Goal: Find specific page/section: Find specific page/section

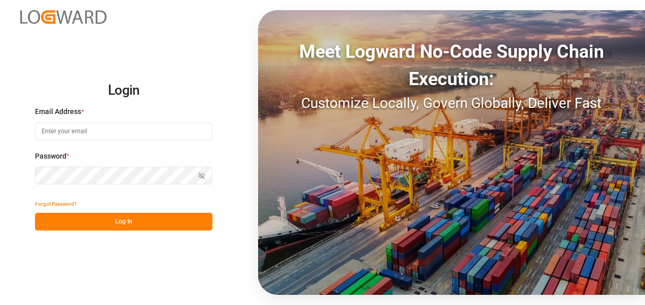
click at [147, 134] on input at bounding box center [123, 132] width 177 height 18
type input "[PERSON_NAME][EMAIL_ADDRESS][PERSON_NAME][DOMAIN_NAME]"
click at [152, 225] on button "Log In" at bounding box center [123, 222] width 177 height 18
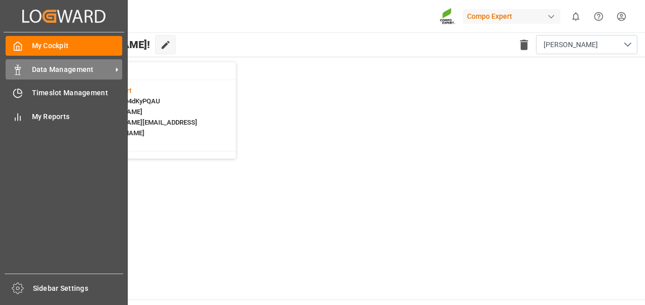
click at [59, 64] on div "Data Management Data Management" at bounding box center [64, 69] width 117 height 20
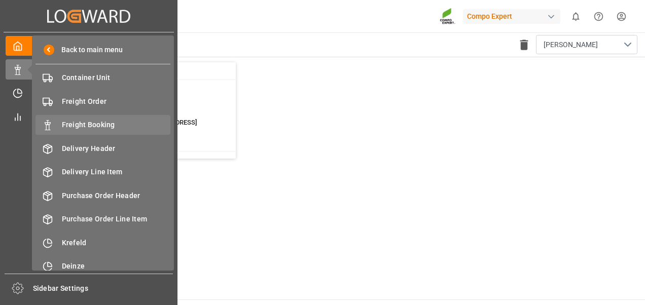
click at [81, 126] on span "Freight Booking" at bounding box center [116, 125] width 109 height 11
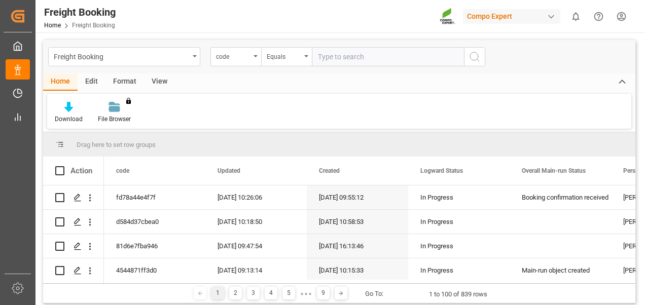
click at [133, 83] on div "Format" at bounding box center [124, 82] width 39 height 17
click at [166, 79] on div "View" at bounding box center [159, 82] width 31 height 17
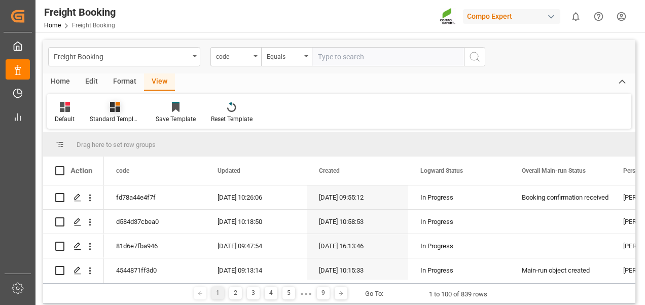
click at [114, 115] on div "Standard Templates" at bounding box center [115, 119] width 51 height 9
click at [118, 143] on div "Overview Countries" at bounding box center [142, 143] width 89 height 11
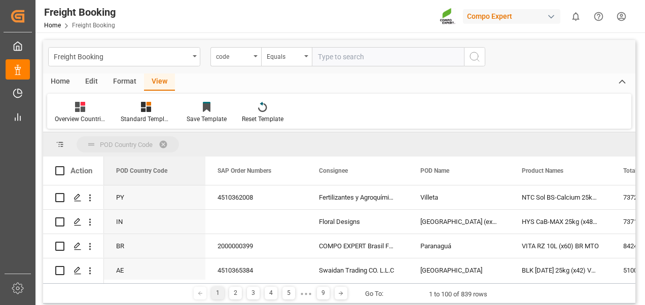
drag, startPoint x: 137, startPoint y: 170, endPoint x: 133, endPoint y: 152, distance: 19.3
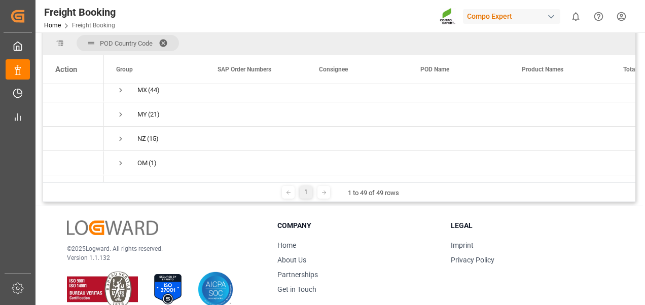
scroll to position [761, 0]
click at [121, 88] on span "Press SPACE to select this row." at bounding box center [120, 90] width 9 height 9
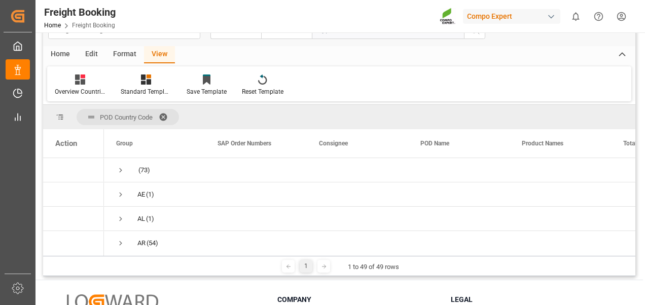
scroll to position [0, 0]
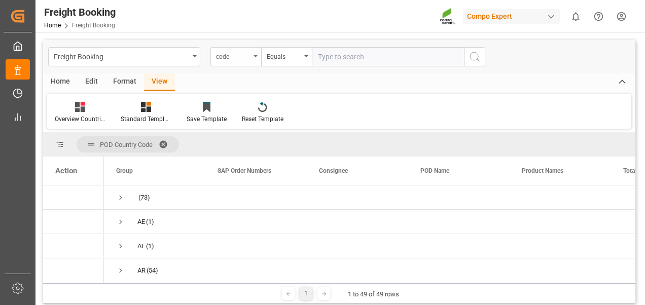
click at [243, 57] on div "code" at bounding box center [233, 56] width 34 height 12
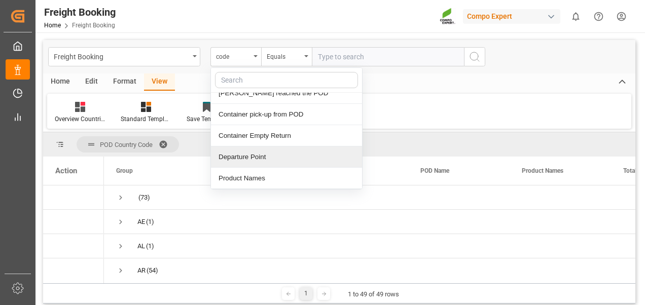
scroll to position [913, 0]
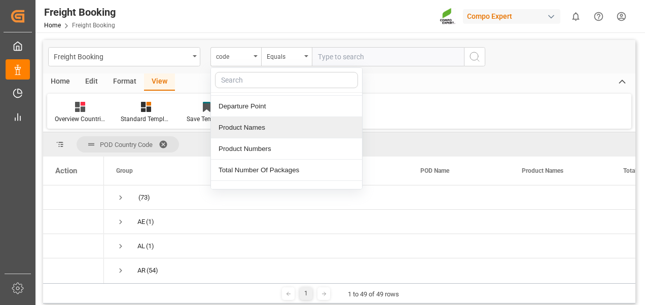
click at [285, 122] on div "Product Names" at bounding box center [286, 127] width 151 height 21
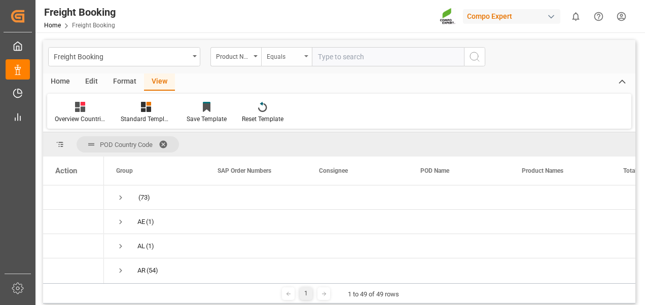
click at [302, 60] on div "Equals" at bounding box center [286, 56] width 51 height 19
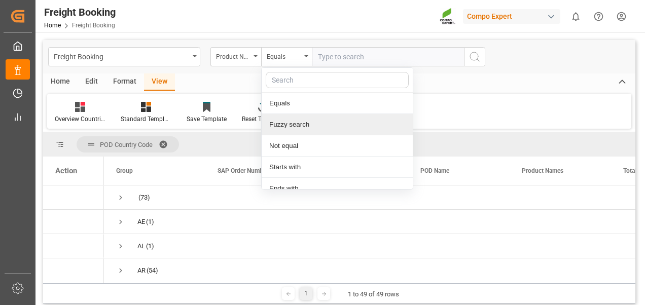
click at [294, 122] on div "Fuzzy search" at bounding box center [337, 124] width 151 height 21
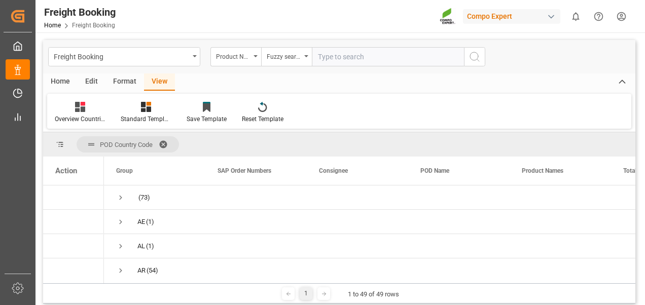
click at [365, 57] on input "text" at bounding box center [388, 56] width 152 height 19
type input "TPL"
click at [474, 57] on icon "search button" at bounding box center [475, 57] width 12 height 12
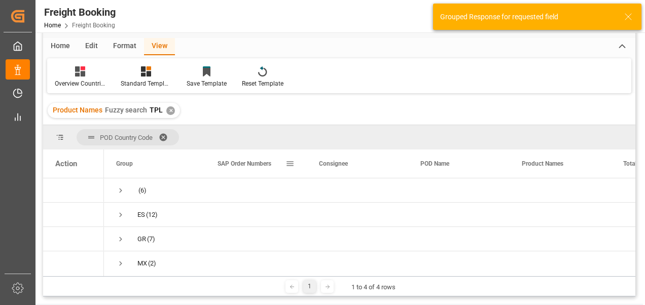
scroll to position [101, 0]
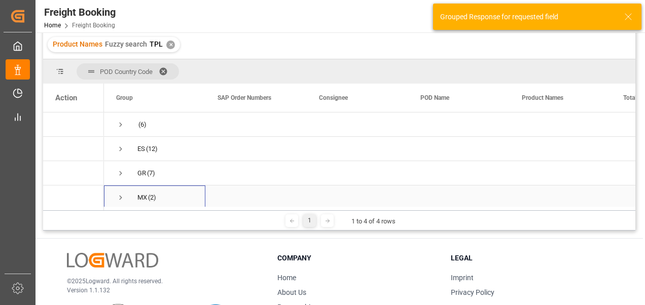
click at [123, 197] on span "Press SPACE to select this row." at bounding box center [120, 197] width 9 height 9
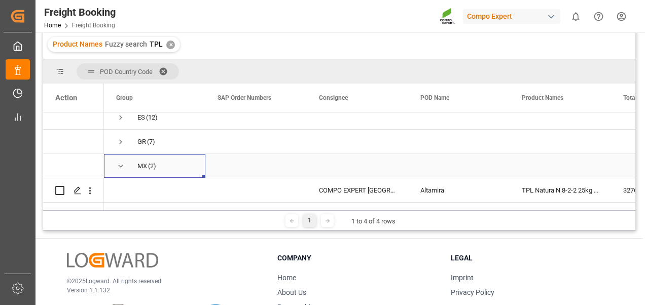
scroll to position [55, 0]
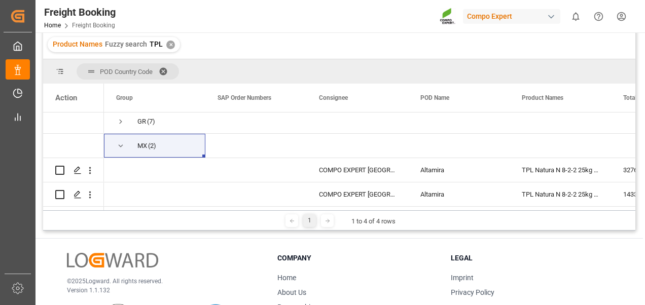
drag, startPoint x: 185, startPoint y: 211, endPoint x: 190, endPoint y: 211, distance: 5.6
click at [190, 211] on div "1 1 to 4 of 4 rows" at bounding box center [339, 220] width 592 height 20
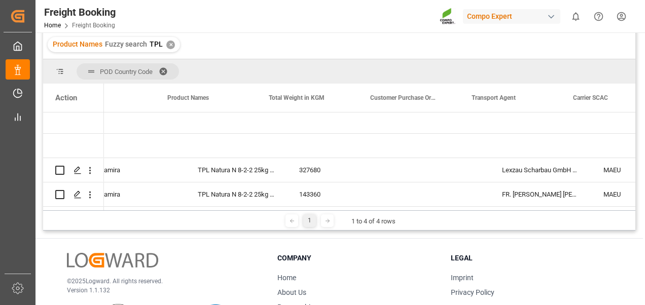
scroll to position [0, 0]
